Goal: Ask a question

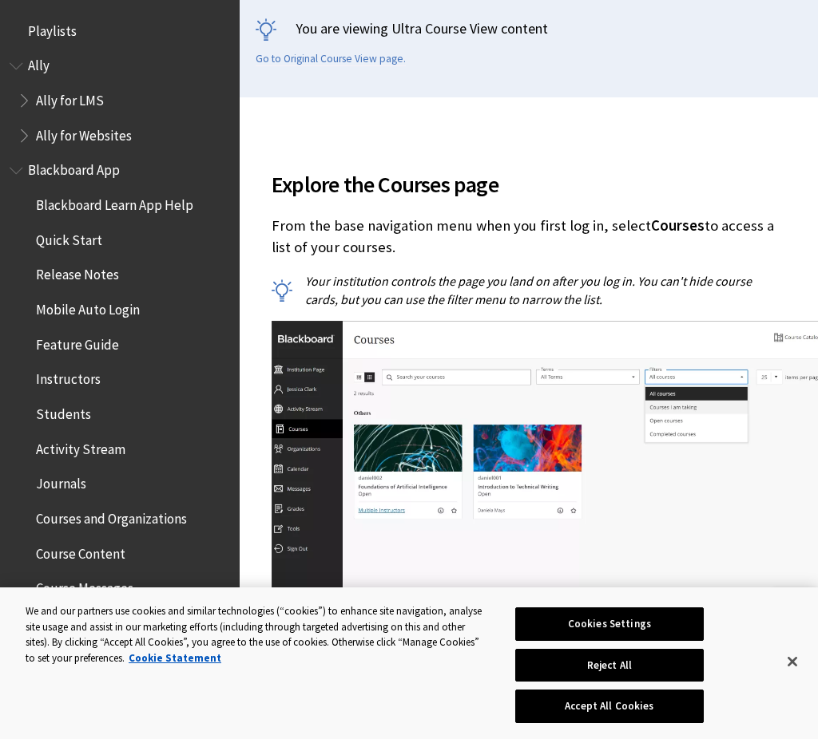
scroll to position [1686, 0]
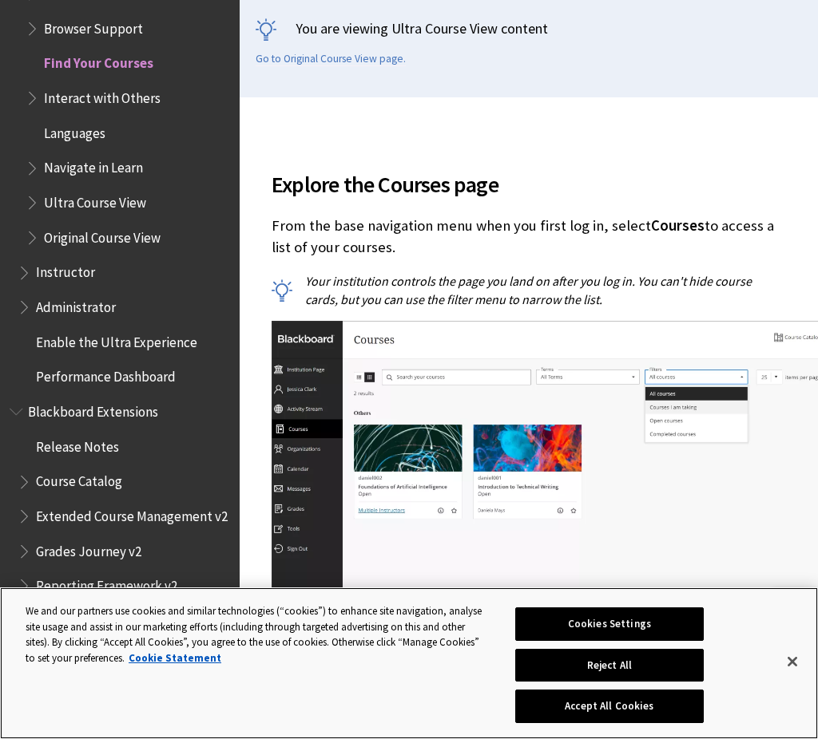
click at [619, 715] on button "Accept All Cookies" at bounding box center [609, 707] width 188 height 34
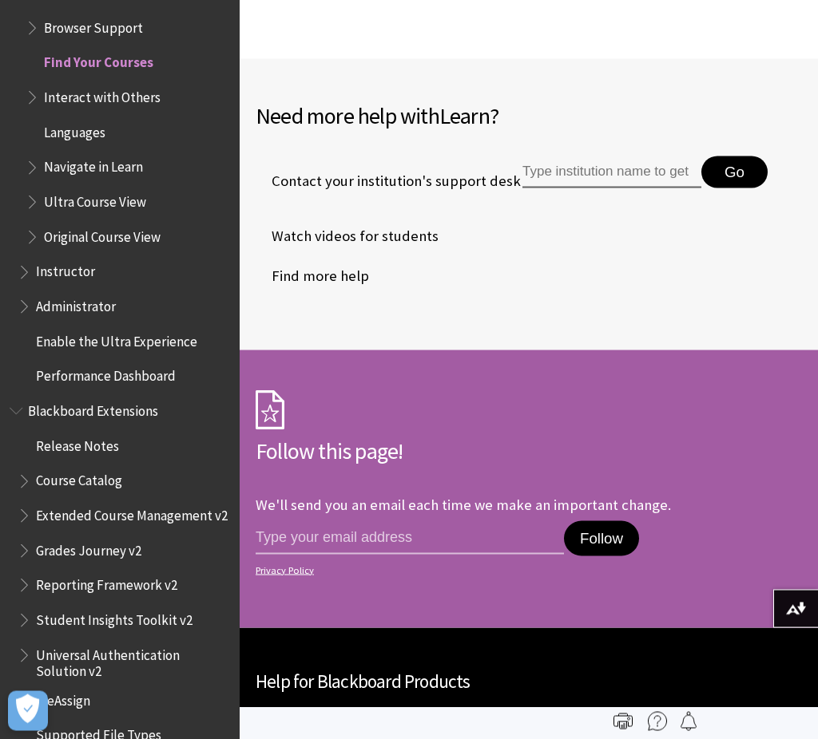
scroll to position [3604, 0]
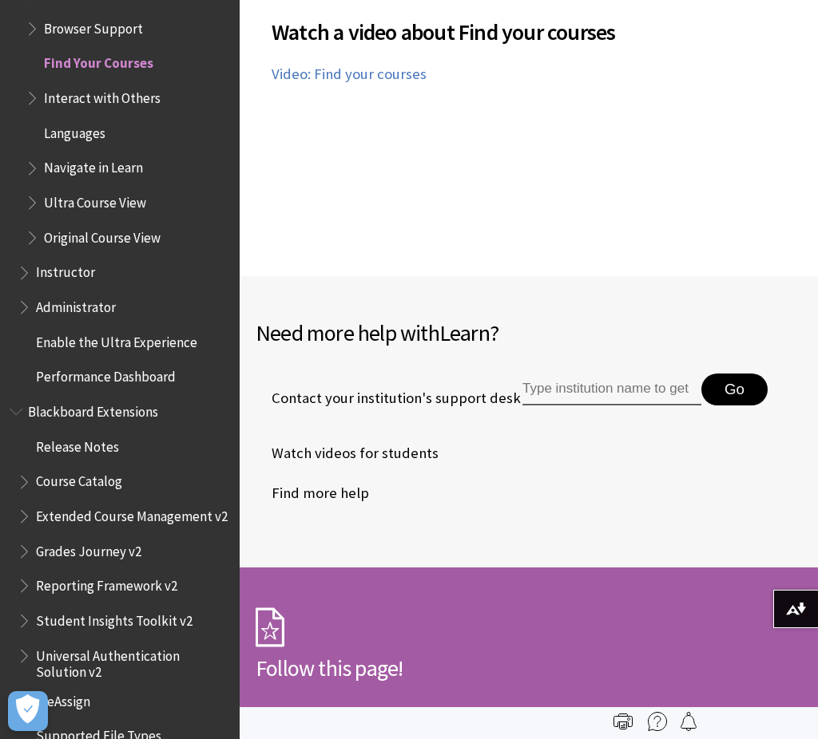
click at [563, 402] on input "Type institution name to get support" at bounding box center [611, 390] width 179 height 32
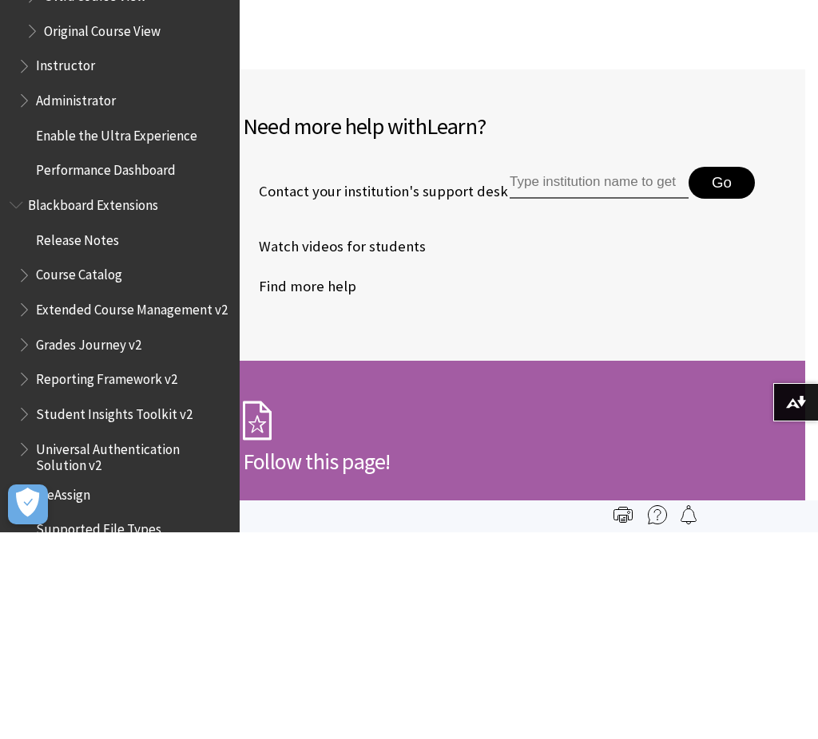
scroll to position [3810, 13]
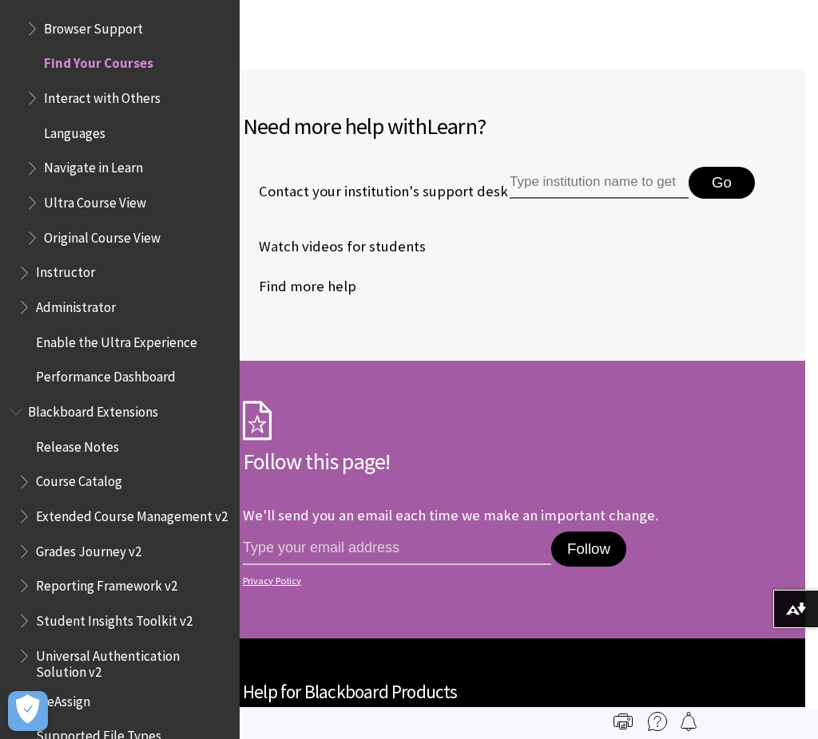
click at [729, 196] on li "Contact your institution's support desk Go" at bounding box center [516, 191] width 546 height 69
click at [731, 195] on li "Contact your institution's support desk Go" at bounding box center [516, 191] width 546 height 69
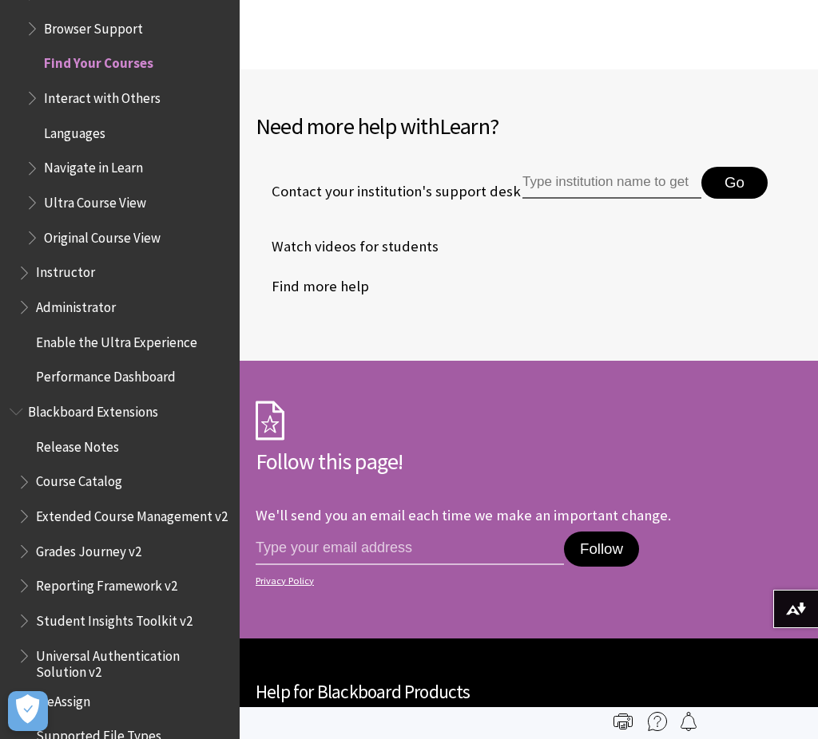
click at [0, 0] on img at bounding box center [0, 0] width 0 height 0
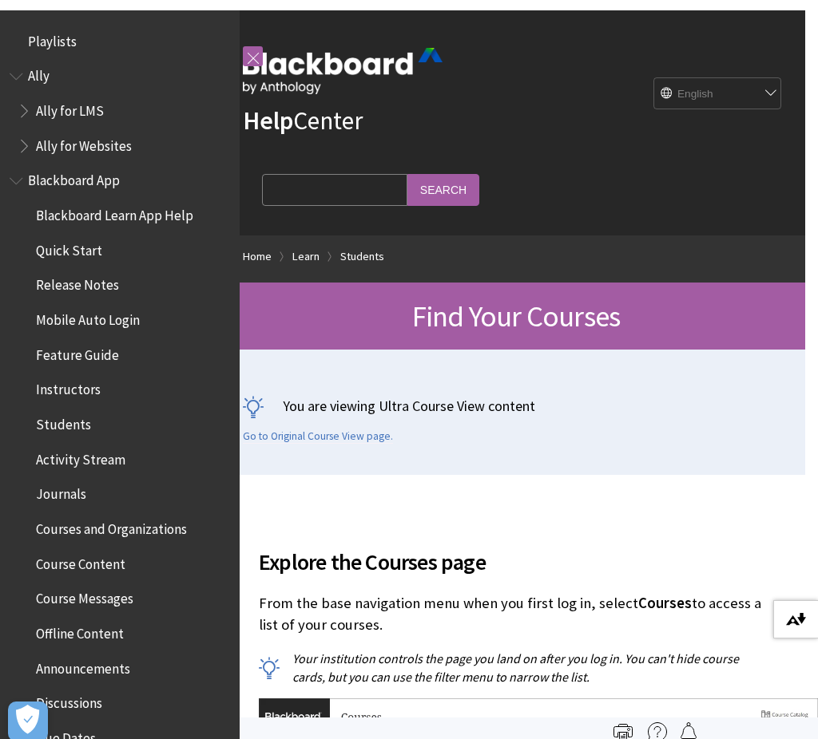
scroll to position [0, 0]
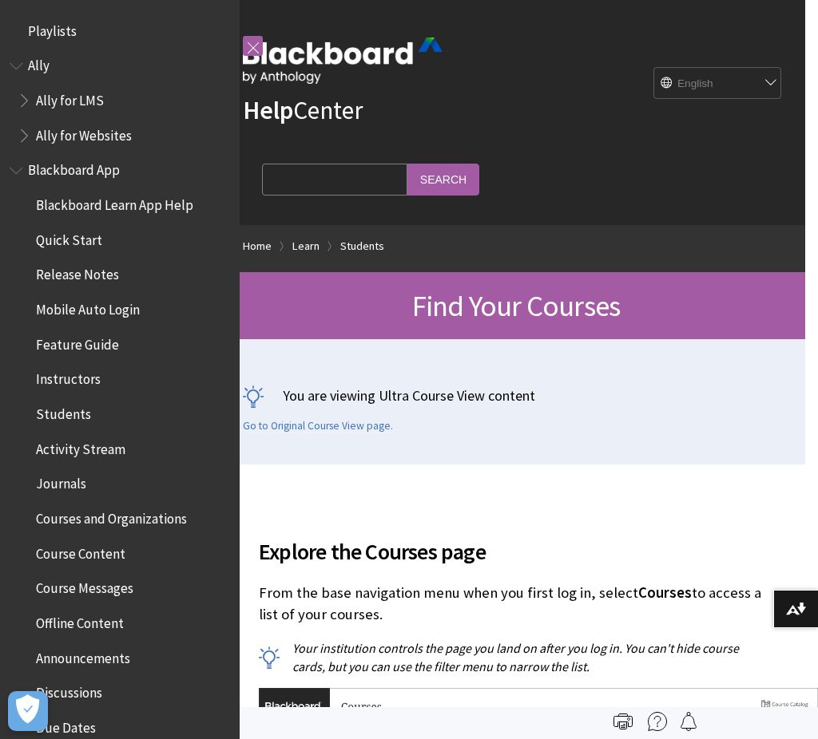
click at [38, 61] on span "Ally" at bounding box center [39, 64] width 22 height 22
click at [38, 33] on span "Playlists" at bounding box center [52, 29] width 49 height 22
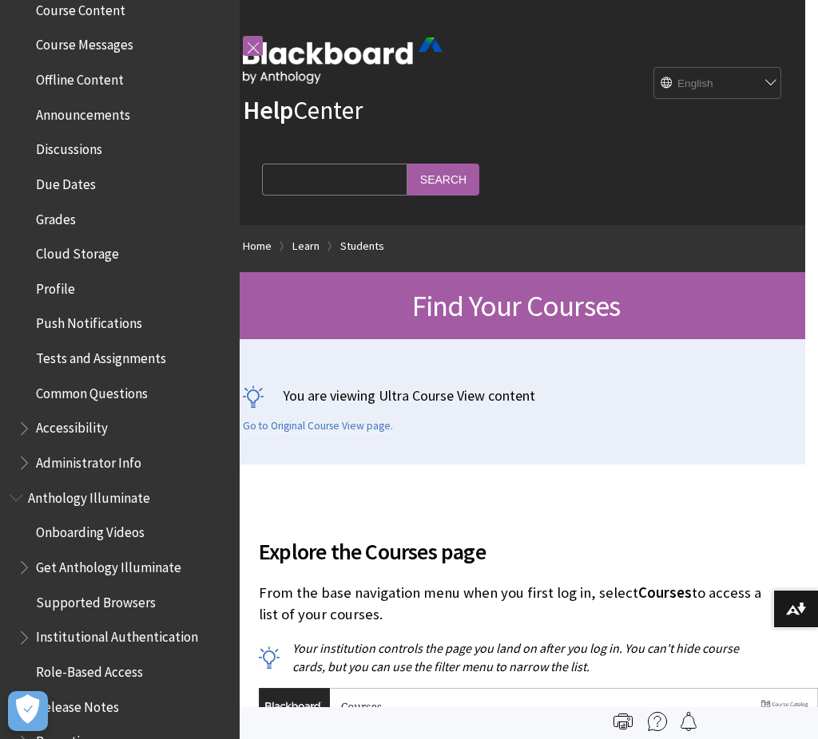
scroll to position [592, 0]
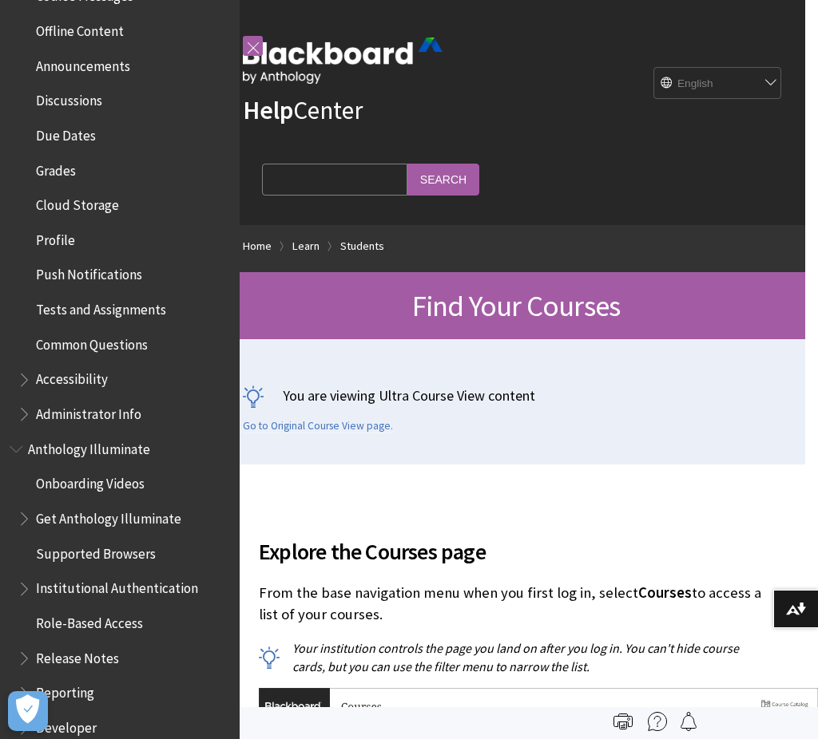
click at [24, 698] on icon "Open Preferences" at bounding box center [27, 710] width 23 height 30
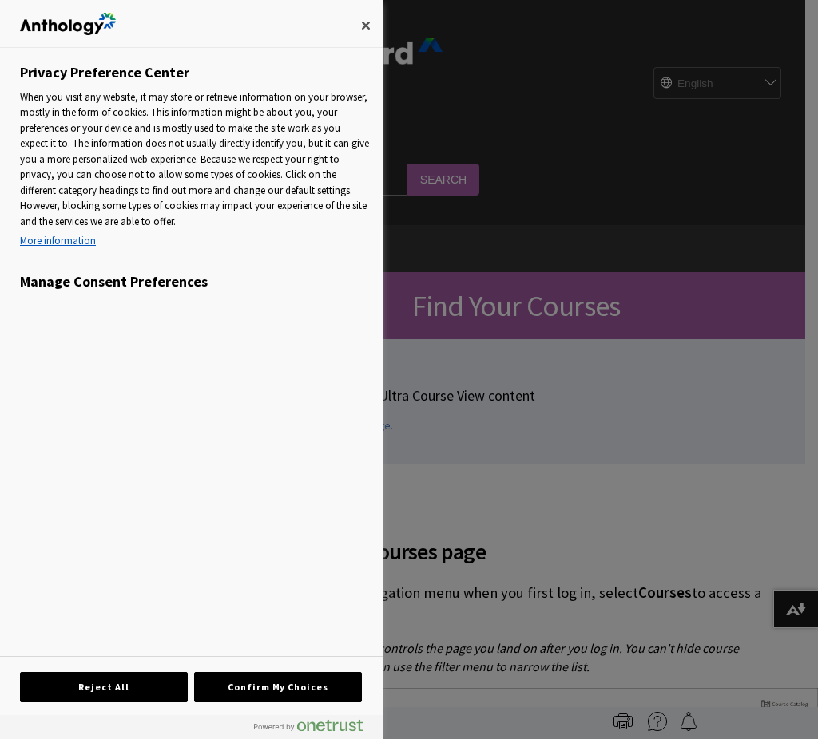
click at [10, 707] on div at bounding box center [28, 711] width 40 height 40
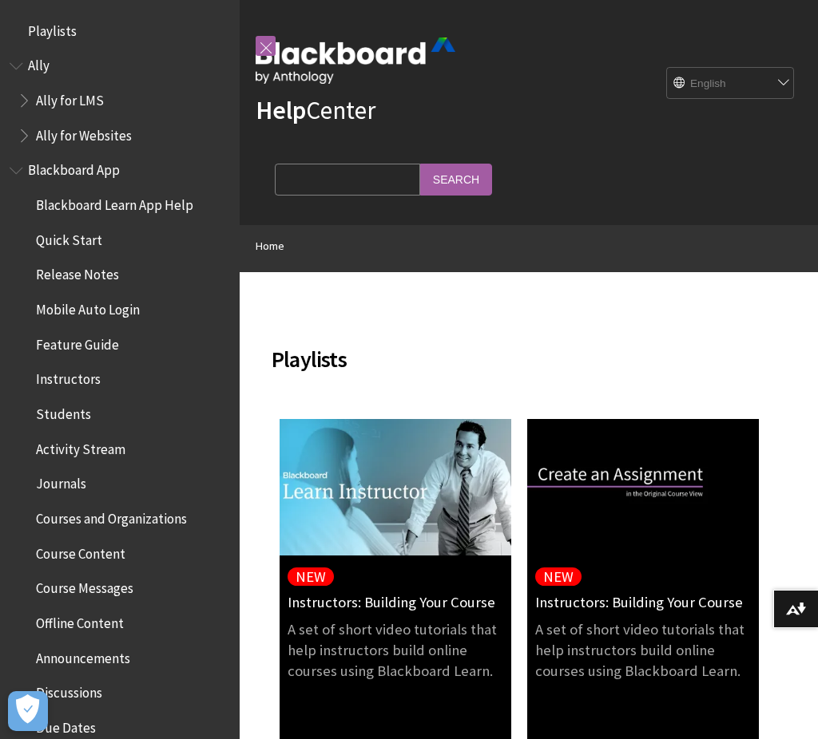
click at [24, 723] on icon "Open Preferences" at bounding box center [28, 710] width 24 height 30
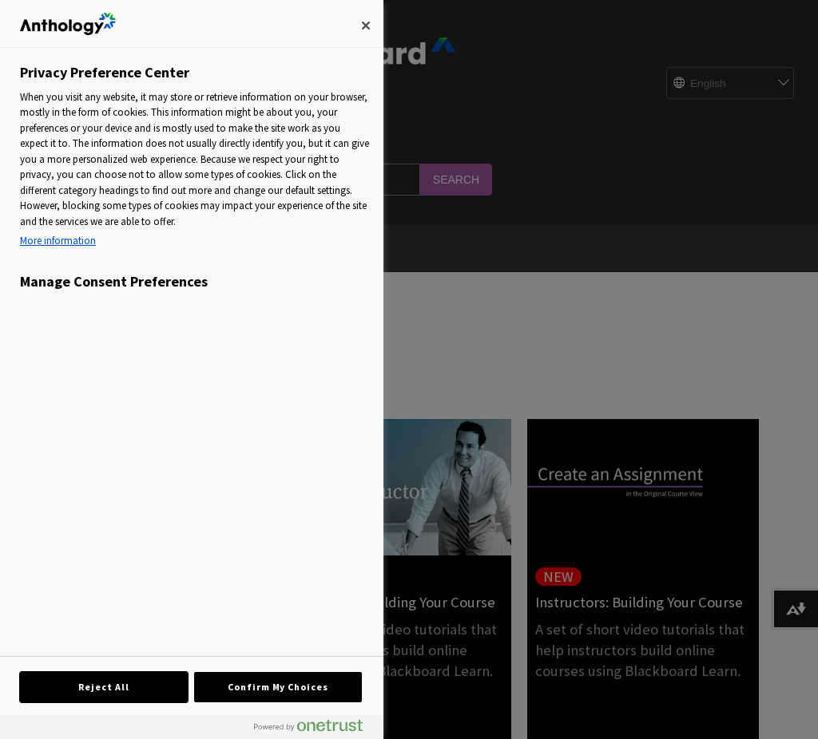
click at [87, 690] on button "Reject All" at bounding box center [104, 687] width 168 height 30
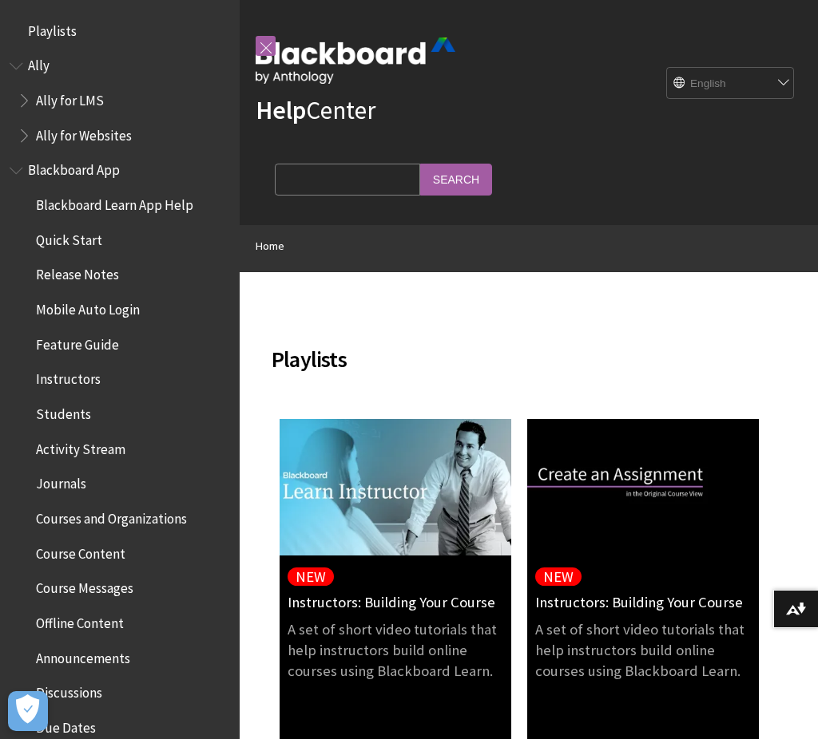
click at [268, 46] on link at bounding box center [266, 46] width 20 height 20
